Goal: Submit feedback/report problem

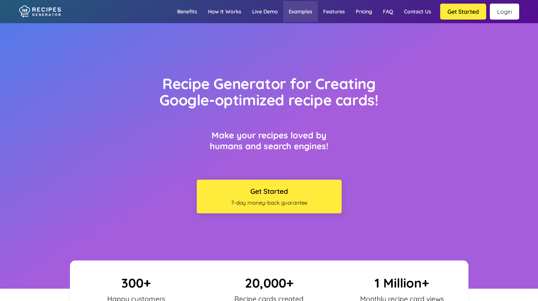
click at [297, 14] on link "Examples" at bounding box center [300, 11] width 34 height 21
click at [407, 14] on link "Contact us" at bounding box center [417, 11] width 38 height 21
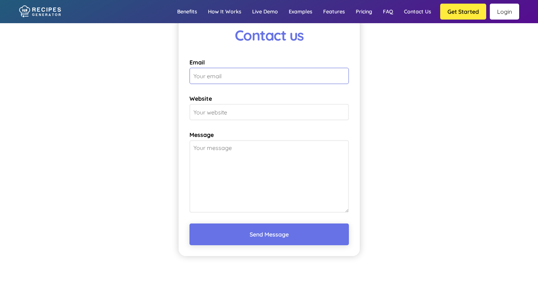
click at [265, 76] on input "Email" at bounding box center [268, 76] width 159 height 16
type input "[EMAIL_ADDRESS][DOMAIN_NAME]"
click at [246, 117] on input "Website" at bounding box center [268, 112] width 159 height 16
type input "[URL][DOMAIN_NAME]"
click at [233, 152] on textarea "Message" at bounding box center [268, 176] width 159 height 72
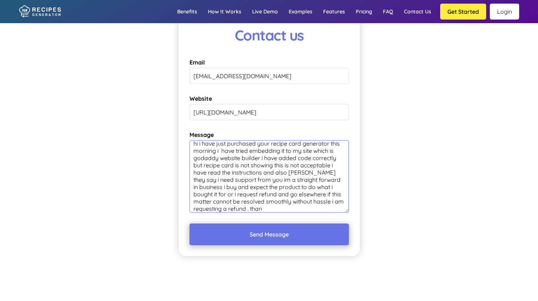
scroll to position [12, 0]
type textarea "hi i have just purchased your recipe card generator this morning i have tried e…"
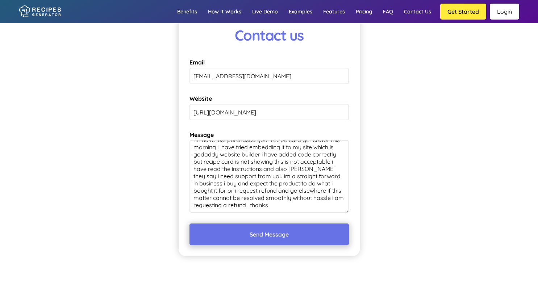
click at [279, 241] on button "Send Message" at bounding box center [268, 234] width 159 height 22
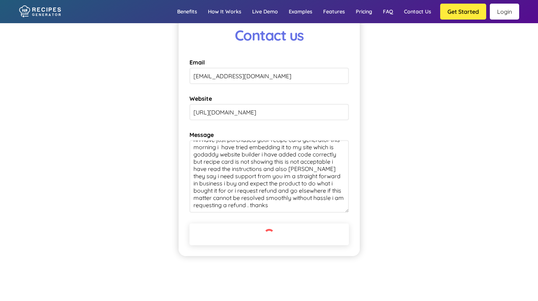
scroll to position [0, 0]
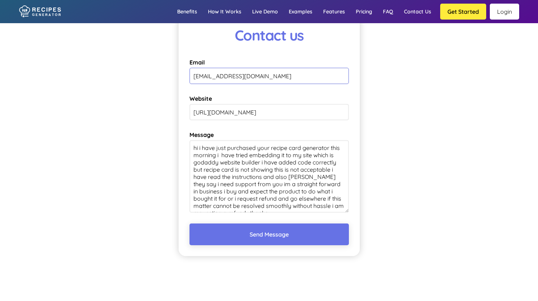
click at [209, 75] on input "[EMAIL_ADDRESS][DOMAIN_NAME]" at bounding box center [268, 76] width 159 height 16
type input "[EMAIL_ADDRESS][DOMAIN_NAME]"
click at [227, 117] on input "[URL][DOMAIN_NAME]" at bounding box center [268, 112] width 159 height 16
type input "[URL][DOMAIN_NAME]"
click at [208, 153] on textarea "hi i have just purchased your recipe card generator this morning i have tried e…" at bounding box center [268, 176] width 159 height 72
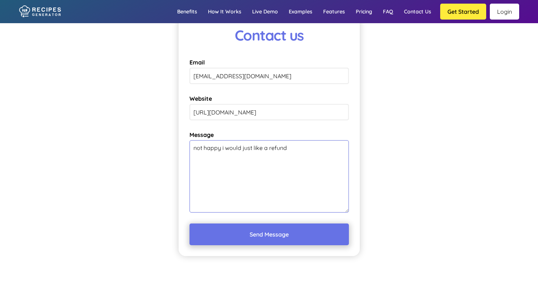
type textarea "not happy i would just like a refund"
click at [254, 236] on button "Send Message" at bounding box center [268, 234] width 159 height 22
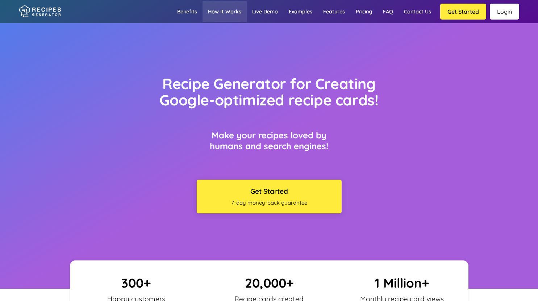
click at [218, 18] on link "How it works" at bounding box center [224, 11] width 44 height 21
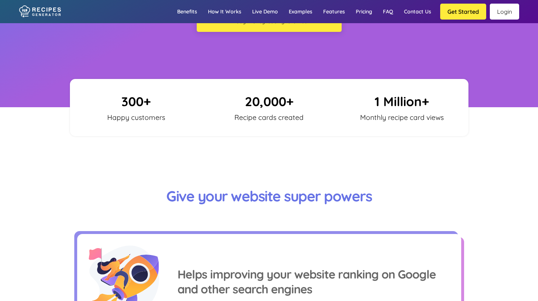
scroll to position [162, 0]
